Goal: Task Accomplishment & Management: Use online tool/utility

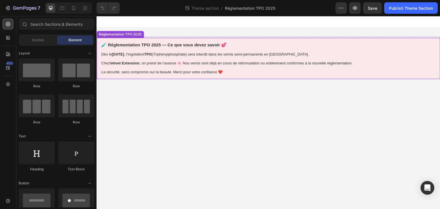
click at [302, 61] on div "🧪 Réglementation TPO 2025 — Ce que vous devez savoir 💕 Dès le 1er septembre 202…" at bounding box center [269, 58] width 344 height 41
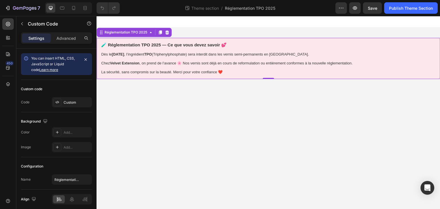
click at [164, 68] on div "🧪 Réglementation TPO 2025 — Ce que vous devez savoir 💕 Dès le 1er septembre 202…" at bounding box center [269, 58] width 344 height 41
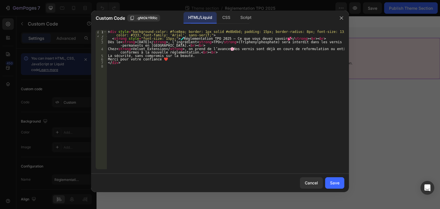
click at [146, 74] on div "< div style = "background-color: #fce8ea; border: 1px solid #e8b6bd; padding: 1…" at bounding box center [226, 105] width 238 height 150
paste textarea "</div>"
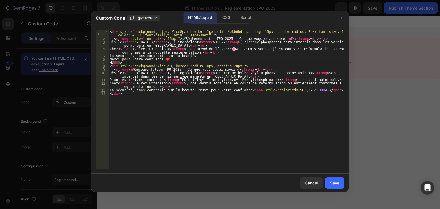
drag, startPoint x: 124, startPoint y: 63, endPoint x: 112, endPoint y: 61, distance: 12.8
click at [112, 61] on div "< div style = "background-color: #fce8ea; border: 1px solid #e8b6bd; padding: 1…" at bounding box center [227, 105] width 236 height 150
drag, startPoint x: 166, startPoint y: 59, endPoint x: 112, endPoint y: 58, distance: 53.9
click at [112, 58] on div "< div style = "background-color: #fce8ea; border: 1px solid #e8b6bd; padding: 1…" at bounding box center [227, 105] width 236 height 150
type textarea "Merci pour votre confiance ❤️"
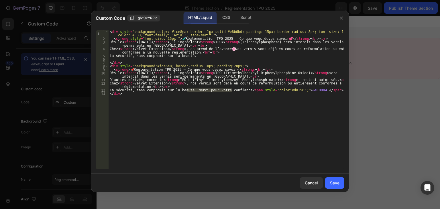
drag, startPoint x: 187, startPoint y: 90, endPoint x: 231, endPoint y: 91, distance: 43.9
click at [231, 91] on div "< div style = "background-color: #fce8ea; border: 1px solid #e8b6bd; padding: 1…" at bounding box center [227, 105] width 236 height 150
paste textarea "❤️"
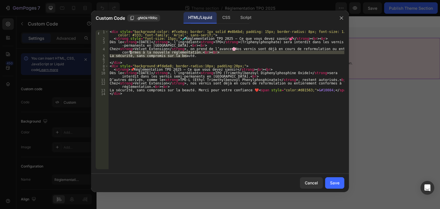
drag, startPoint x: 188, startPoint y: 56, endPoint x: 131, endPoint y: 54, distance: 56.8
click at [131, 54] on div "< div style = "background-color: #fce8ea; border: 1px solid #e8b6bd; padding: 1…" at bounding box center [227, 105] width 236 height 150
click at [218, 50] on div "< div style = "background-color: #fce8ea; border: 1px solid #e8b6bd; padding: 1…" at bounding box center [227, 105] width 236 height 150
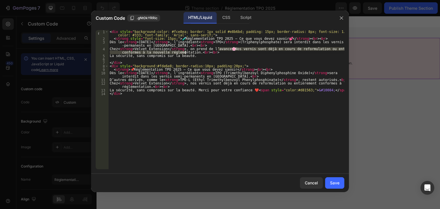
drag, startPoint x: 218, startPoint y: 49, endPoint x: 186, endPoint y: 53, distance: 33.2
click at [186, 53] on div "< div style = "background-color: #fce8ea; border: 1px solid #e8b6bd; padding: 1…" at bounding box center [227, 105] width 236 height 150
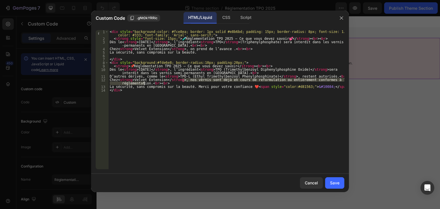
drag, startPoint x: 183, startPoint y: 79, endPoint x: 144, endPoint y: 83, distance: 38.6
click at [144, 83] on div "< div style = "background-color: #fce8ea; border: 1px solid #e8b6bd; padding: 1…" at bounding box center [227, 105] width 236 height 150
paste textarea "🌸 N"
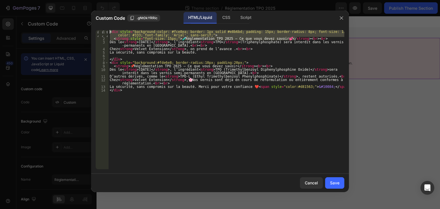
drag, startPoint x: 296, startPoint y: 38, endPoint x: 100, endPoint y: 28, distance: 197.0
click at [100, 28] on div "Chez <strong>Velvet Extension</strong>, 🌸 Nos vernis sont déjà en cours de refo…" at bounding box center [220, 100] width 258 height 149
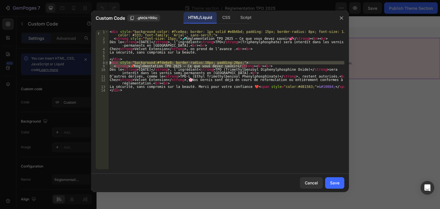
drag, startPoint x: 251, startPoint y: 65, endPoint x: 108, endPoint y: 62, distance: 143.7
click at [108, 62] on div "<div style="background-color: #fce8ea; border: 1px solid #e8b6bd; padding: 15px…" at bounding box center [220, 99] width 249 height 139
paste textarea "<strong style="font-size: 15px;">🧪 Réglementation TPO 2025 — Ce que vous devez …"
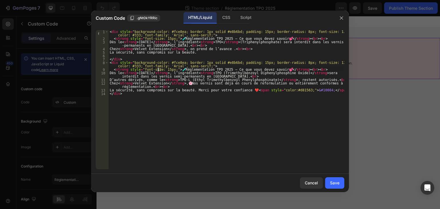
click at [158, 69] on div "< div style = "background-color: #fce8ea; border: 1px solid #e8b6bd; padding: 1…" at bounding box center [227, 105] width 236 height 150
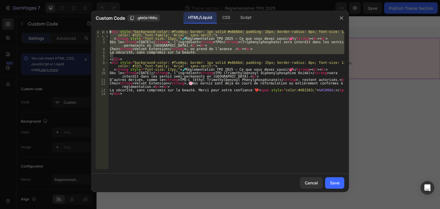
drag, startPoint x: 208, startPoint y: 54, endPoint x: 107, endPoint y: 29, distance: 104.4
click at [107, 29] on div "<strong style="font-size: 17px;">🧪 Réglementation TPO 2025 — Ce que vous devez …" at bounding box center [220, 100] width 258 height 149
type textarea "<div style="background-color: #fce8ea; border: 1px solid #e8b6bd; padding: 15px…"
drag, startPoint x: 124, startPoint y: 60, endPoint x: 98, endPoint y: 29, distance: 40.3
click at [98, 29] on div "<div style="background-color: #fce8ea; border: 1px solid #e8b6bd; padding: 15px…" at bounding box center [220, 100] width 258 height 149
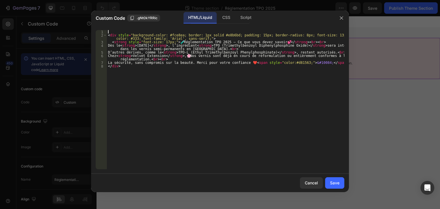
scroll to position [0, 0]
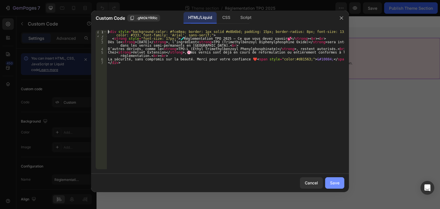
type textarea "<div style="background-color: #fce8ea; border: 1px solid #e8b6bd; padding: 15px…"
click at [336, 181] on div "Save" at bounding box center [334, 183] width 9 height 6
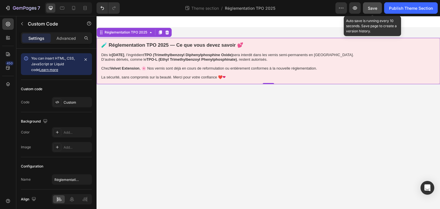
click at [378, 11] on button "Save" at bounding box center [372, 7] width 19 height 11
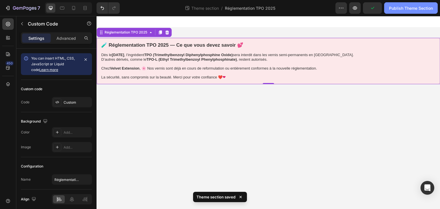
click at [398, 11] on button "Publish Theme Section" at bounding box center [411, 7] width 54 height 11
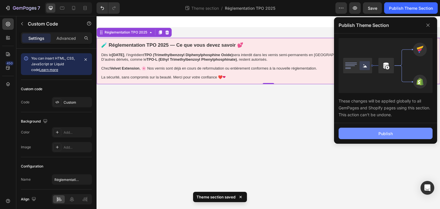
click at [382, 134] on div "Publish" at bounding box center [386, 134] width 14 height 6
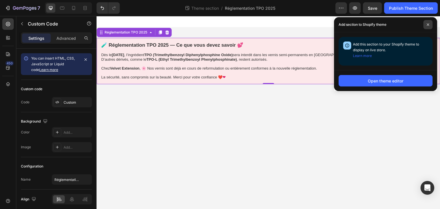
click at [429, 22] on span at bounding box center [428, 24] width 9 height 9
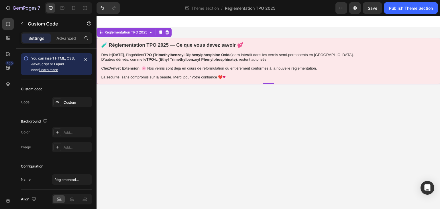
click at [185, 66] on div "🧪 Réglementation TPO 2025 — Ce que vous devez savoir 💕 Dès le 1er septembre 202…" at bounding box center [269, 61] width 344 height 46
click at [141, 73] on div "🧪 Réglementation TPO 2025 — Ce que vous devez savoir 💕 Dès le 1er septembre 202…" at bounding box center [269, 61] width 344 height 46
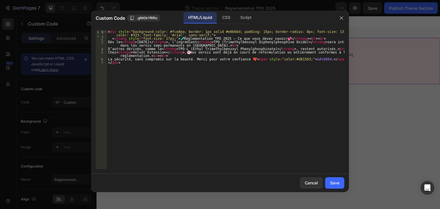
click at [232, 59] on div "< div style = "background-color: #fce8ea; border: 1px solid #e8b6bd; padding: 1…" at bounding box center [226, 105] width 238 height 150
click at [170, 37] on div "< div style = "background-color: #fce8ea; border: 1px solid #e8b6bd; padding: 1…" at bounding box center [226, 105] width 238 height 150
click at [171, 38] on div "< div style = "background-color: #fce8ea; border: 1px solid #e8b6bd; padding: 1…" at bounding box center [226, 105] width 238 height 150
drag, startPoint x: 264, startPoint y: 37, endPoint x: 259, endPoint y: 38, distance: 4.9
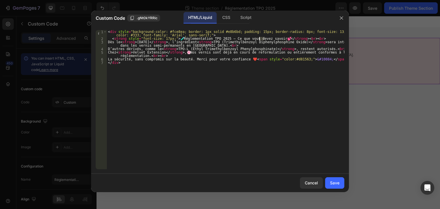
click at [259, 38] on div "< div style = "background-color: #fce8ea; border: 1px solid #e8b6bd; padding: 1…" at bounding box center [226, 105] width 238 height 150
click at [259, 38] on div "< div style = "background-color: #fce8ea; border: 1px solid #e8b6bd; padding: 1…" at bounding box center [226, 99] width 238 height 139
paste textarea "🧪"
click at [331, 183] on div "Save" at bounding box center [334, 183] width 9 height 6
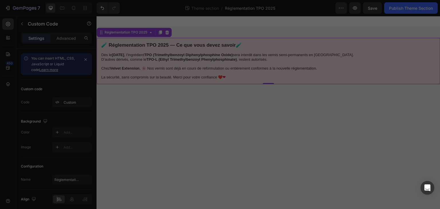
type textarea "La sécurité, sans compromis sur la beauté. Merci pour votre confiance ❤️ <span …"
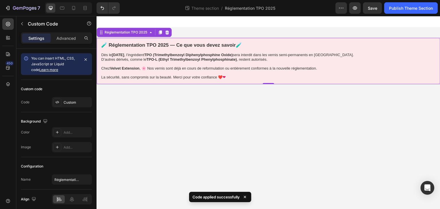
click at [207, 76] on div "🧪 Réglementation TPO 2025 — Ce que vous devez savoir🧪 Dès le 1er septembre 2025…" at bounding box center [269, 61] width 344 height 46
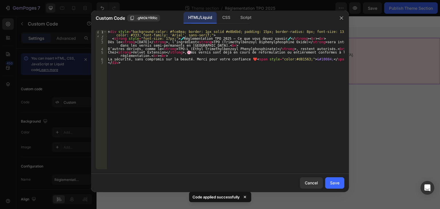
click at [235, 60] on div "< div style = "background-color: #fce8ea; border: 1px solid #e8b6bd; padding: 1…" at bounding box center [226, 105] width 238 height 150
type textarea "La sécurité, sans compromis sur la beauté. Merci pour votre confiance ❤️<span s…"
click at [335, 183] on div "Save" at bounding box center [334, 183] width 9 height 6
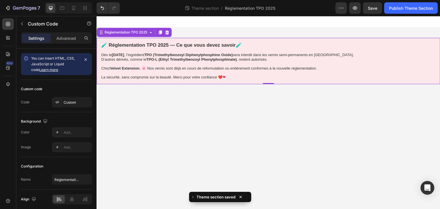
click at [240, 74] on div "🧪 Réglementation TPO 2025 — Ce que vous devez savoir🧪 Dès le 1er septembre 2025…" at bounding box center [269, 61] width 344 height 46
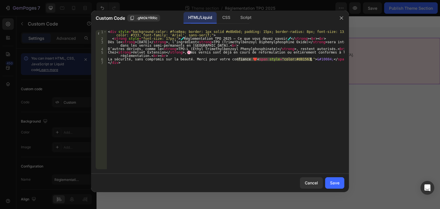
drag, startPoint x: 237, startPoint y: 59, endPoint x: 315, endPoint y: 59, distance: 78.3
click at [315, 59] on div "< div style = "background-color: #fce8ea; border: 1px solid #e8b6bd; padding: 1…" at bounding box center [226, 105] width 238 height 150
type textarea "La sécurité, sans compromis sur la beauté. Merci pour votre confiance ❤️</div>"
click at [342, 184] on button "Save" at bounding box center [334, 182] width 19 height 11
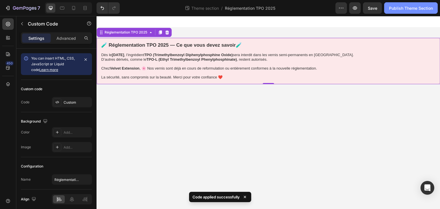
click at [402, 12] on button "Publish Theme Section" at bounding box center [411, 7] width 54 height 11
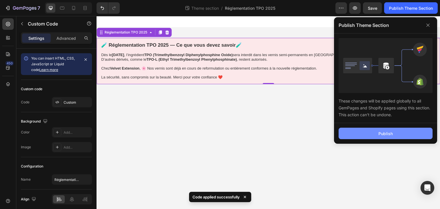
click at [407, 136] on button "Publish" at bounding box center [386, 133] width 94 height 11
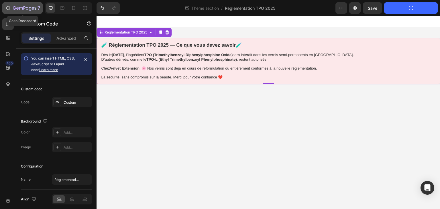
click at [11, 9] on div "7" at bounding box center [22, 8] width 35 height 7
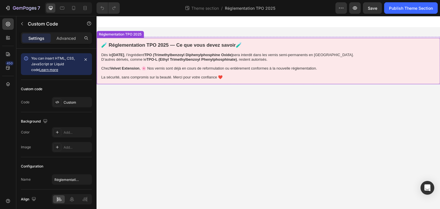
click at [234, 61] on strong "TPO-L (Ethyl Trimethylbenzoyl Phenylphosphinate)" at bounding box center [192, 59] width 91 height 4
click at [232, 61] on strong "TPO-L (Ethyl Trimethylbenzoyl Phenylphosphinate)" at bounding box center [192, 59] width 91 height 4
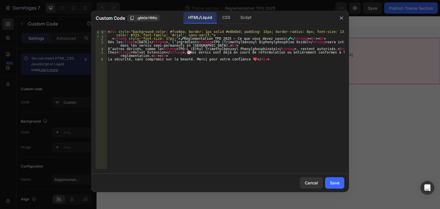
click at [302, 42] on div "< div style = "background-color: #fce8ea; border: 1px solid #e8b6bd; padding: 1…" at bounding box center [226, 105] width 238 height 150
paste textarea "(CAS 75980-60-8)"
type textarea "Dès le <strong>[DATE]</strong>, l’ingrédient <strong>TPO (Trimethylbenzoyl Diph…"
click at [338, 183] on div "Save" at bounding box center [334, 183] width 9 height 6
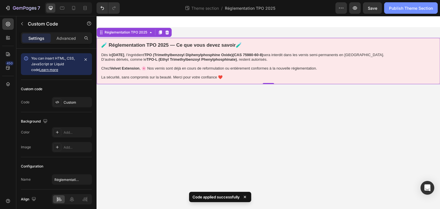
click at [413, 11] on button "Publish Theme Section" at bounding box center [411, 7] width 54 height 11
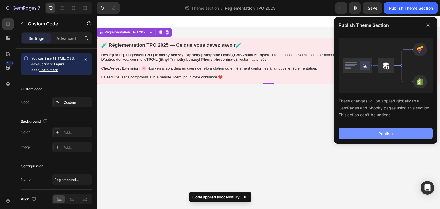
click at [395, 137] on button "Publish" at bounding box center [386, 133] width 94 height 11
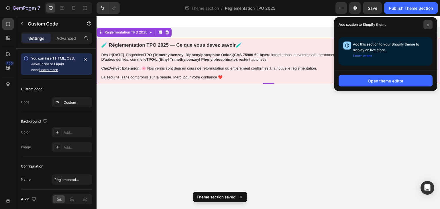
click at [427, 24] on icon at bounding box center [428, 24] width 3 height 3
